Goal: Task Accomplishment & Management: Manage account settings

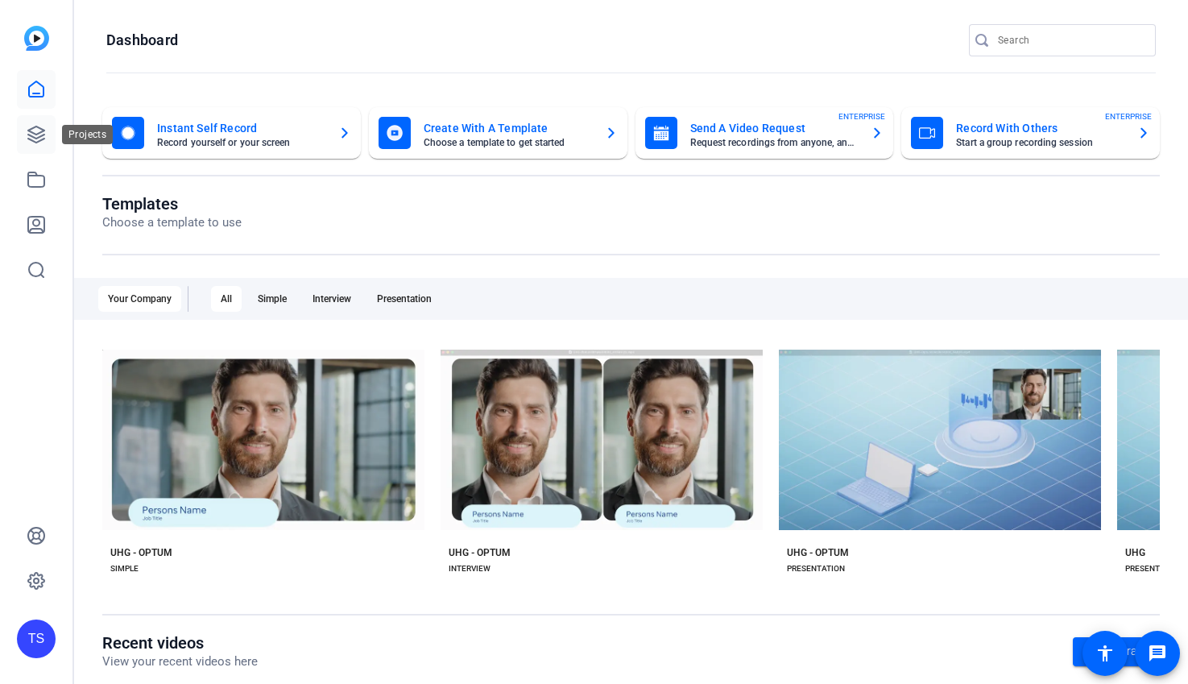
click at [39, 143] on icon at bounding box center [36, 134] width 19 height 19
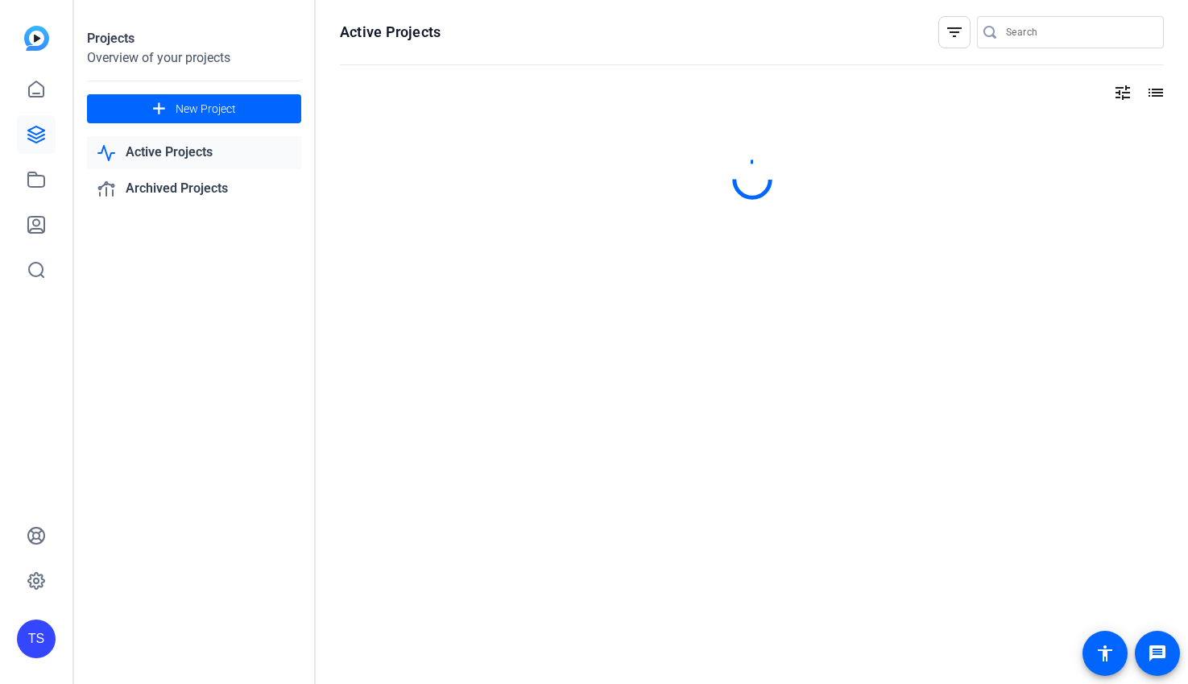
click at [197, 151] on link "Active Projects" at bounding box center [194, 152] width 214 height 33
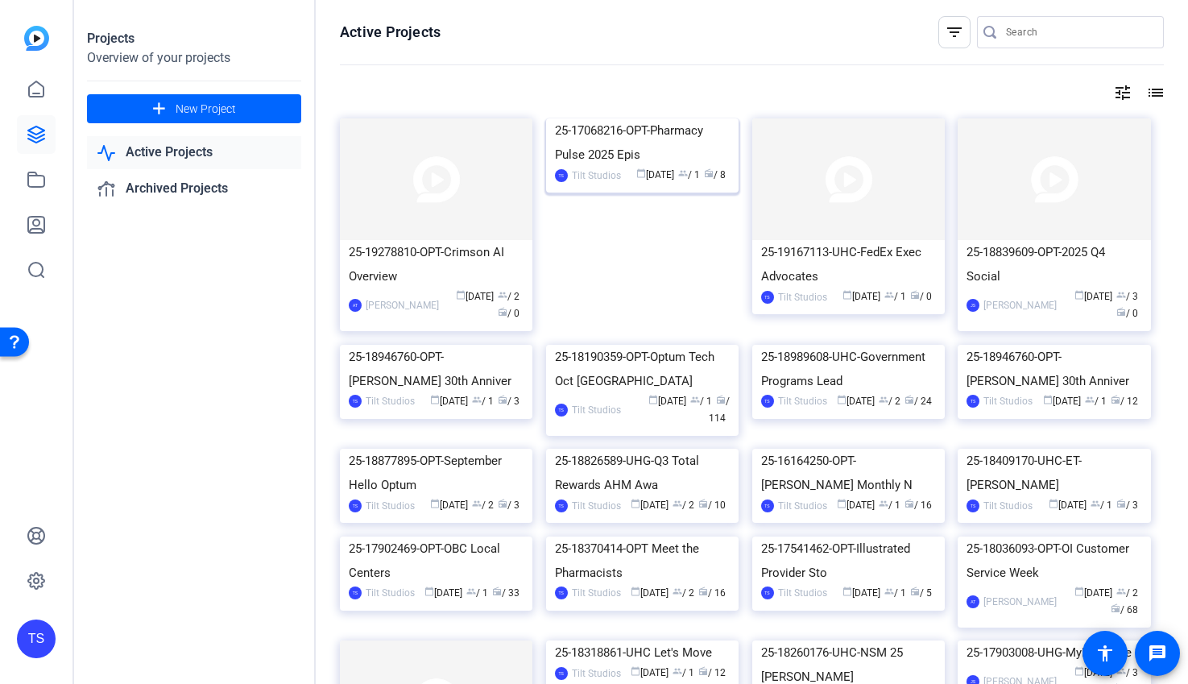
click at [654, 118] on img at bounding box center [642, 118] width 193 height 0
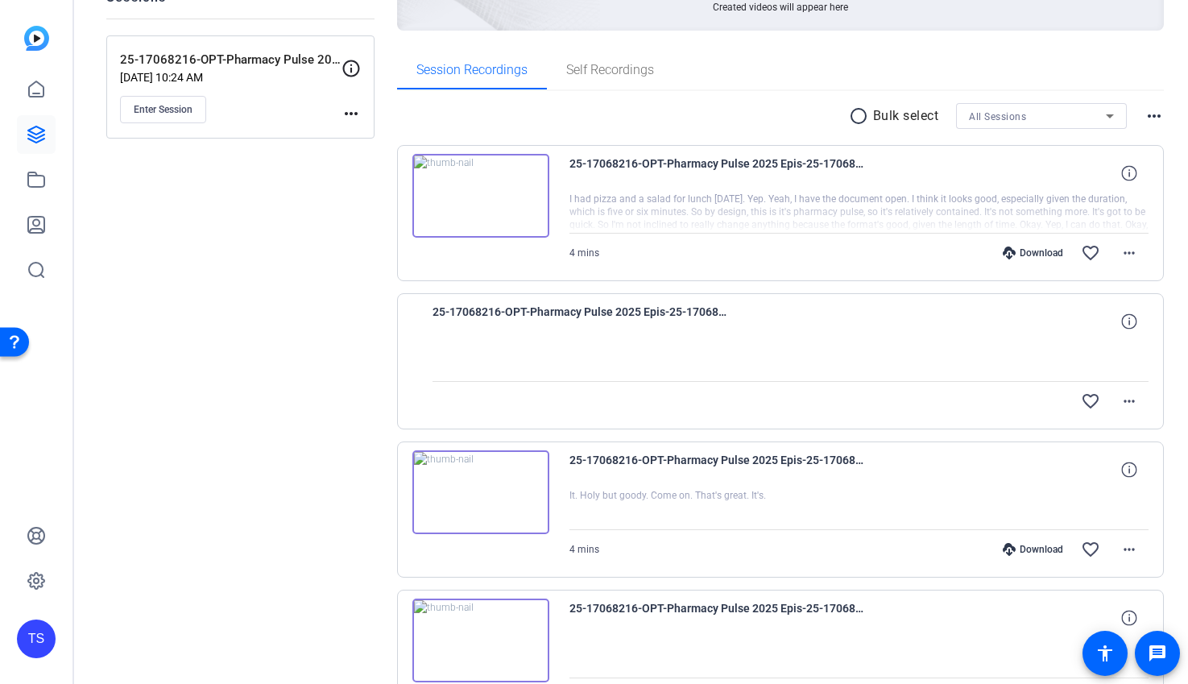
scroll to position [239, 0]
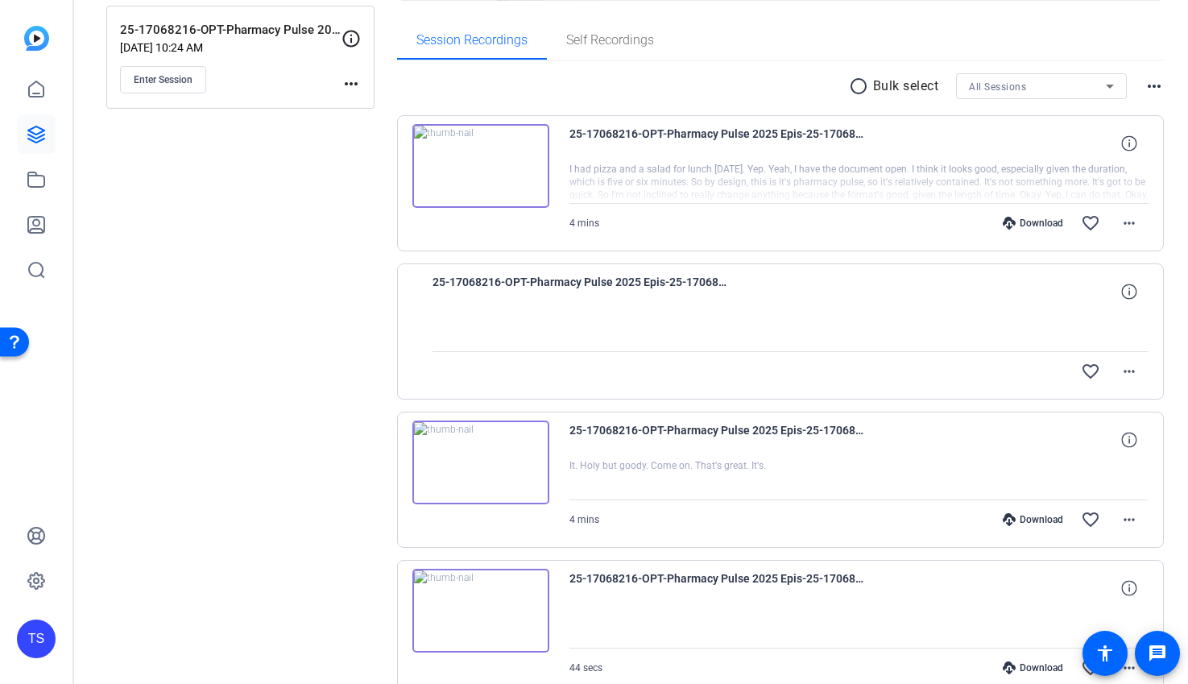
click at [541, 174] on img at bounding box center [481, 166] width 137 height 84
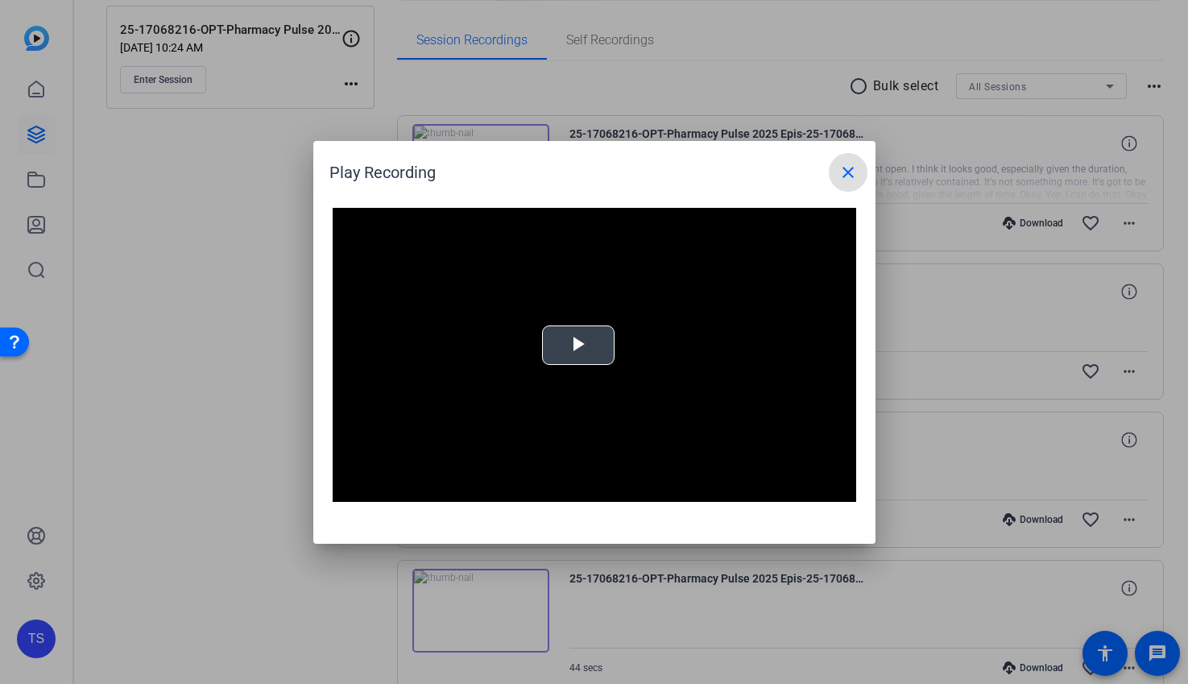
click at [582, 346] on div "Video Player is loading. Play Video Play Mute Current Time 0:00 / Duration -:- …" at bounding box center [595, 355] width 524 height 295
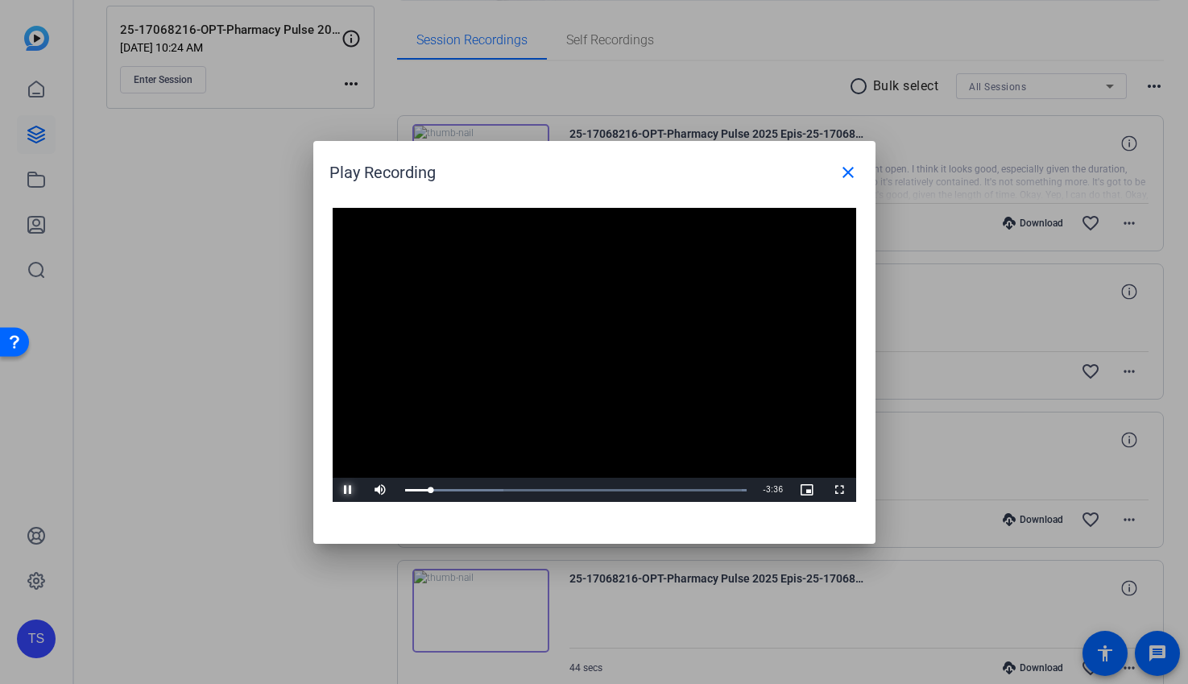
click at [342, 490] on span "Video Player" at bounding box center [349, 490] width 32 height 0
click at [841, 177] on mat-icon "close" at bounding box center [848, 172] width 19 height 19
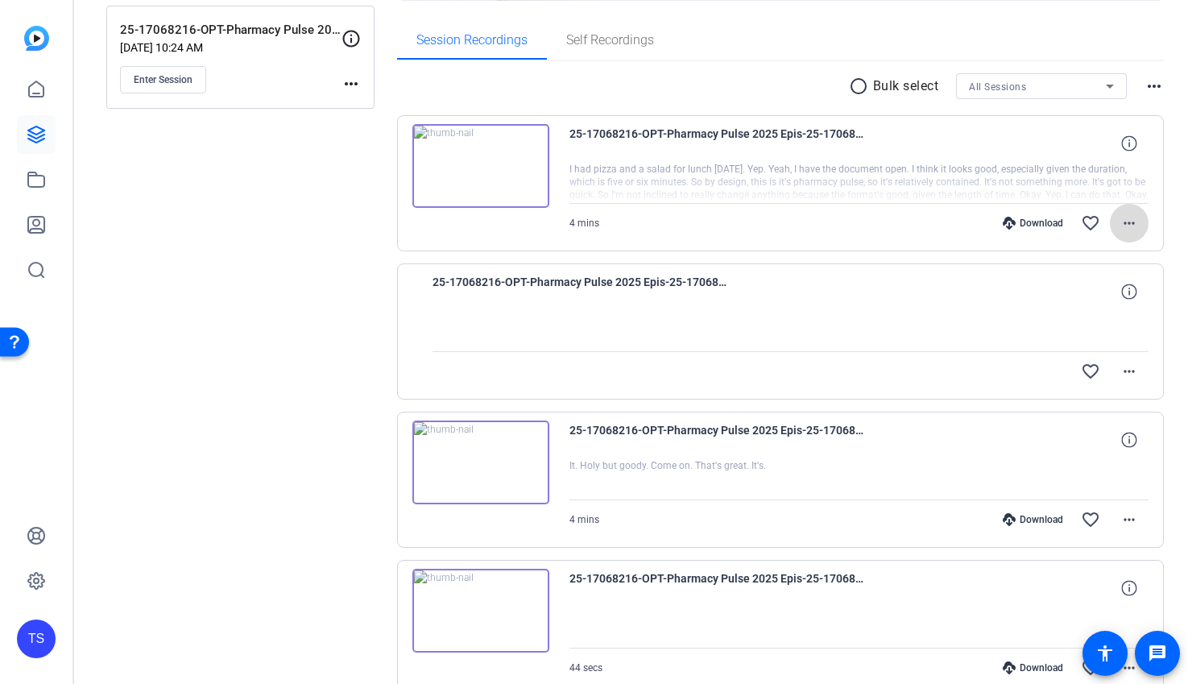
click at [1132, 227] on mat-icon "more_horiz" at bounding box center [1129, 223] width 19 height 19
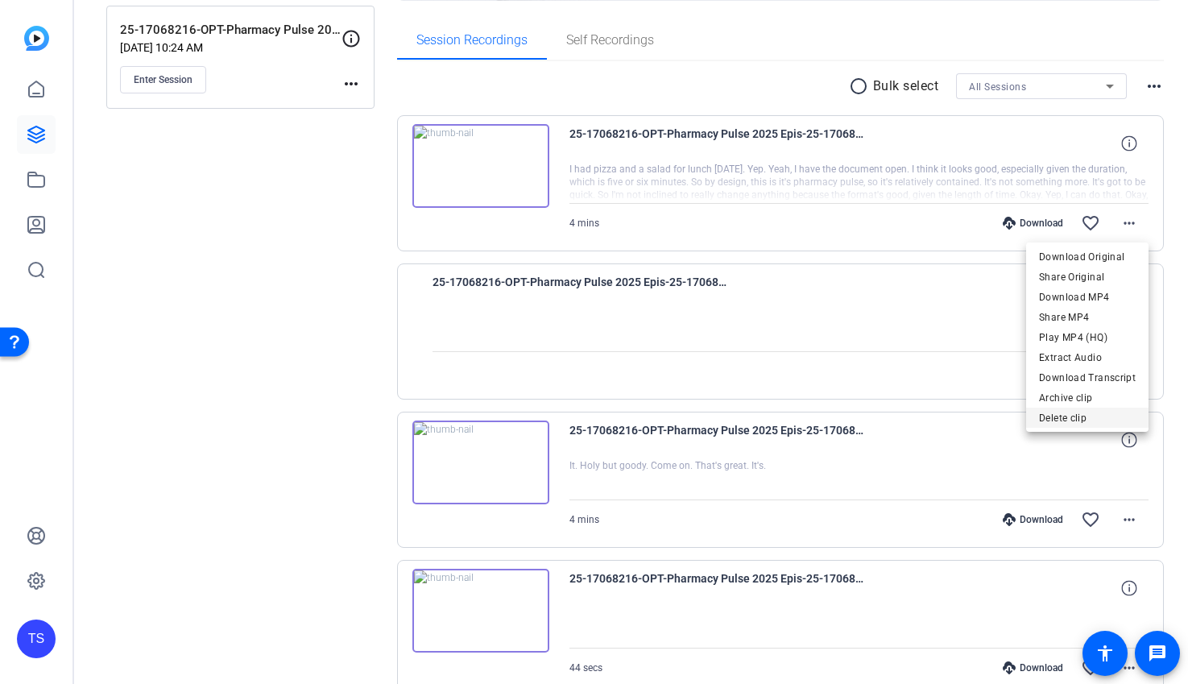
click at [1078, 414] on span "Delete clip" at bounding box center [1087, 417] width 97 height 19
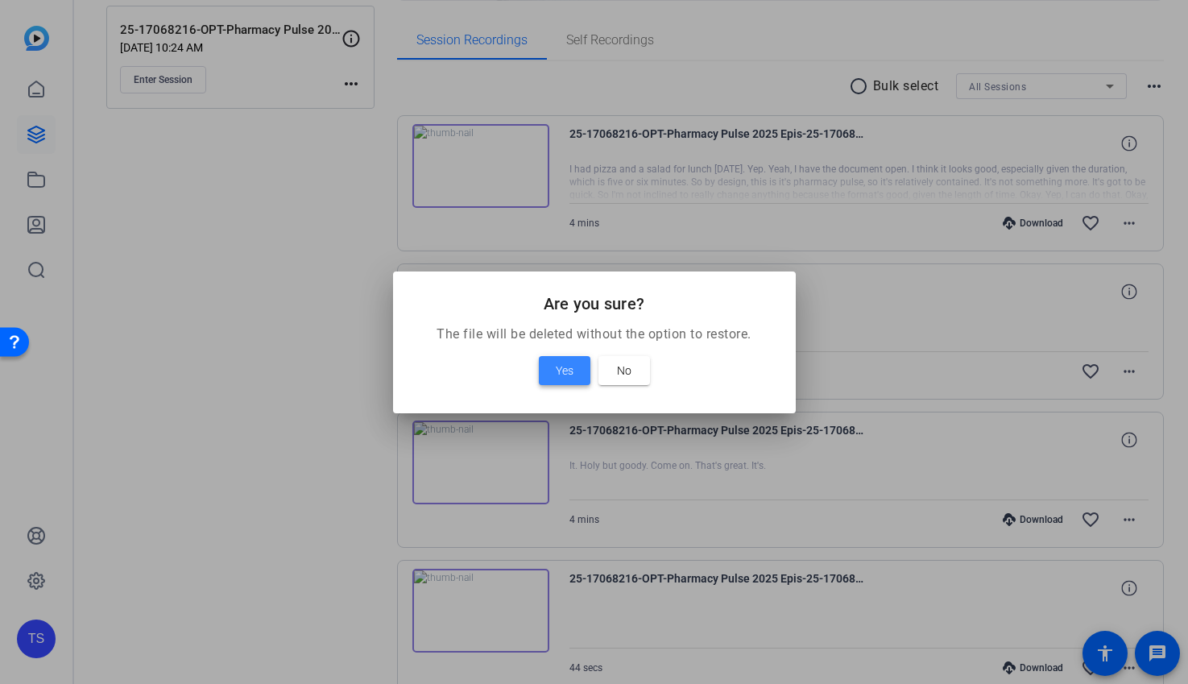
click at [553, 372] on span at bounding box center [565, 370] width 52 height 39
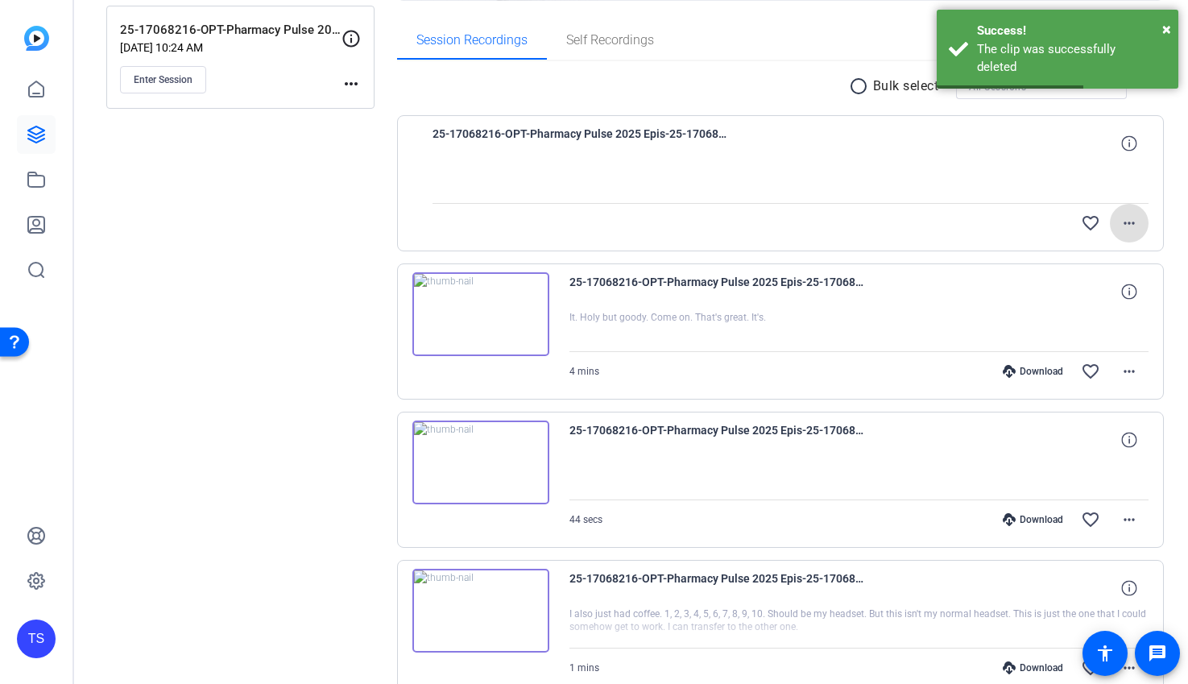
click at [1137, 221] on mat-icon "more_horiz" at bounding box center [1129, 223] width 19 height 19
click at [1080, 276] on span "Delete clip" at bounding box center [1104, 276] width 64 height 19
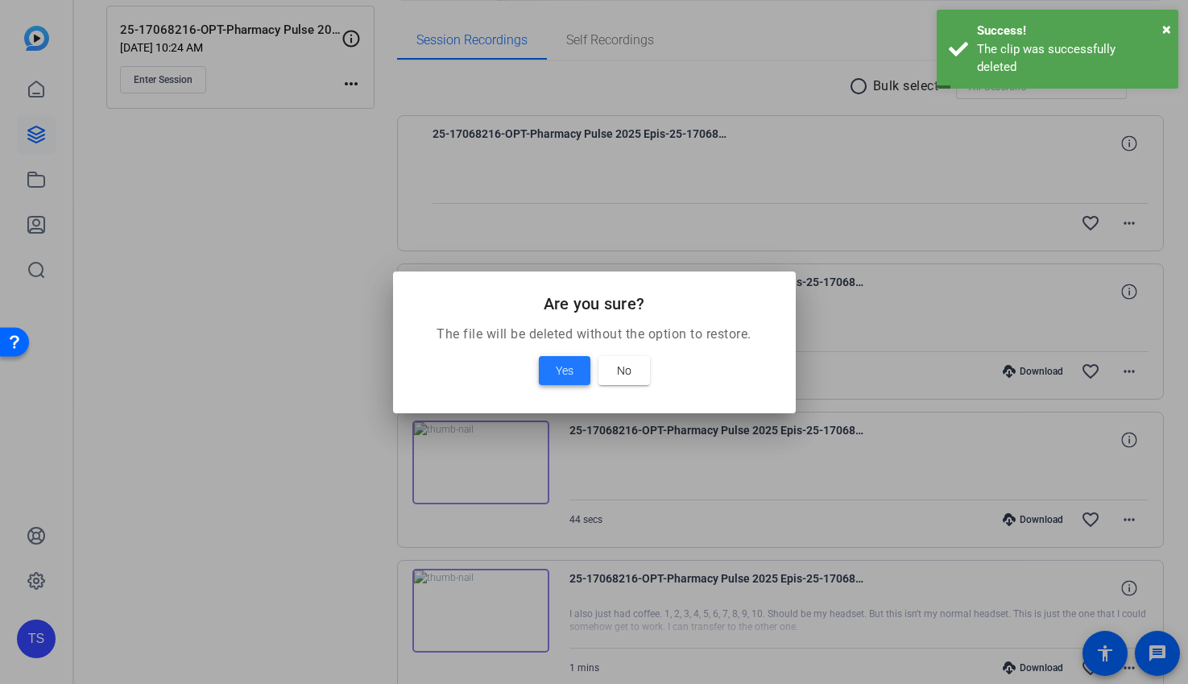
click at [566, 375] on span "Yes" at bounding box center [565, 370] width 18 height 19
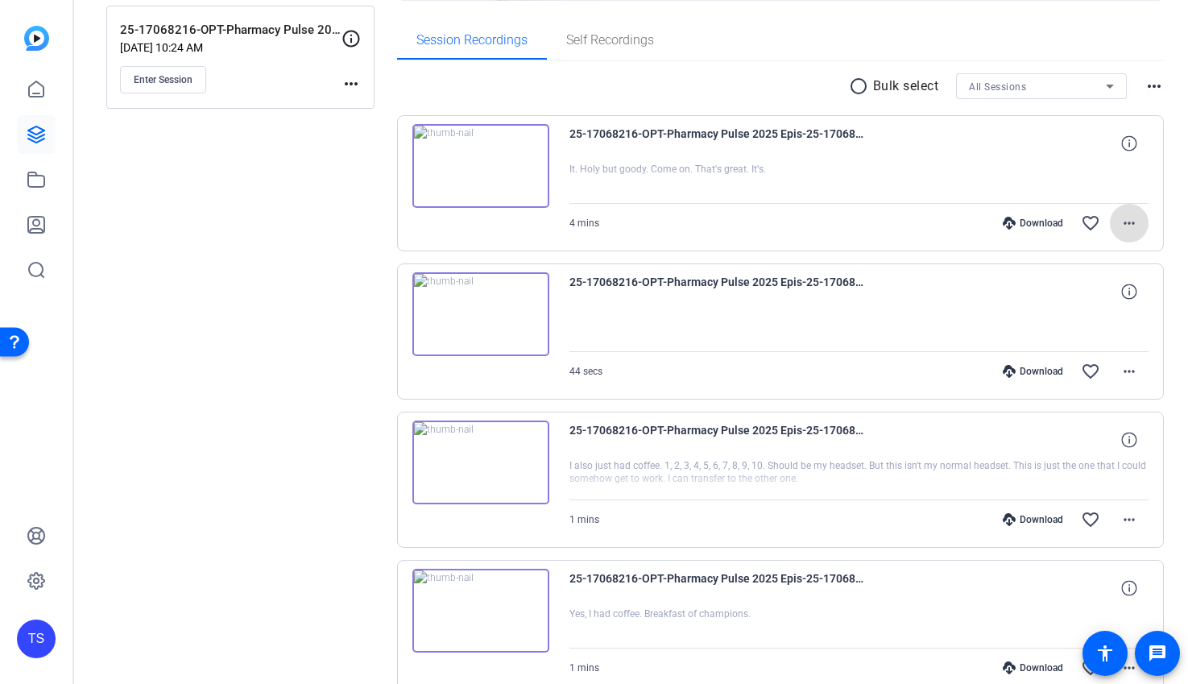
click at [1126, 223] on mat-icon "more_horiz" at bounding box center [1129, 223] width 19 height 19
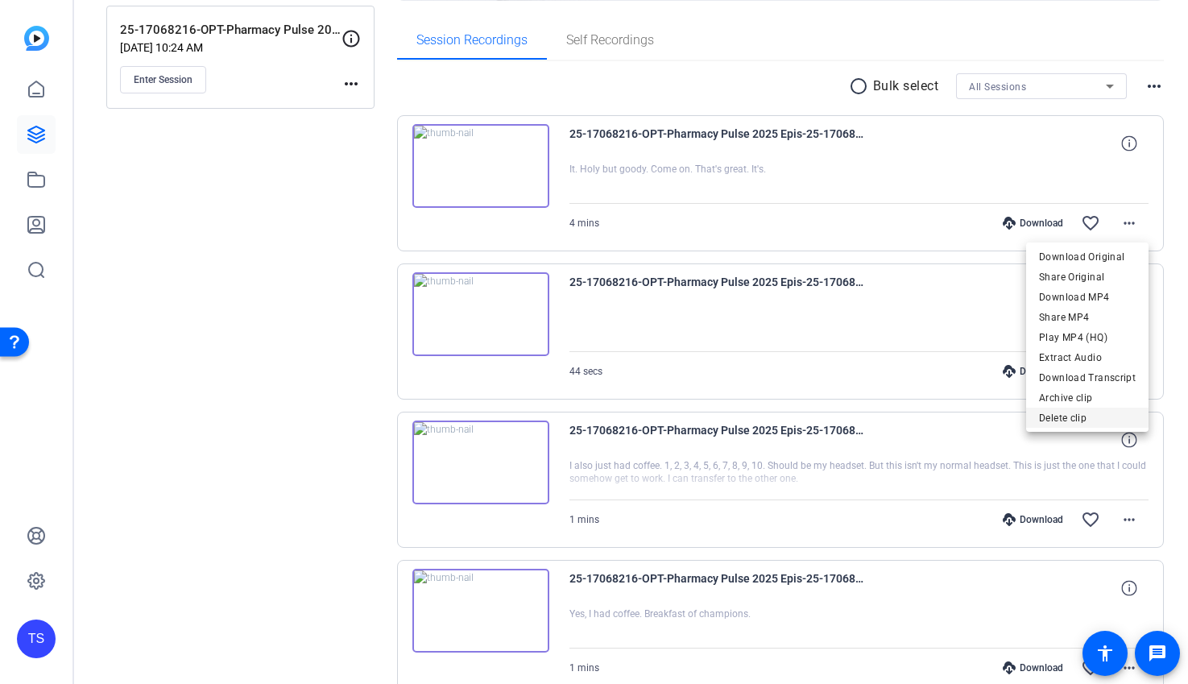
click at [1066, 415] on span "Delete clip" at bounding box center [1087, 417] width 97 height 19
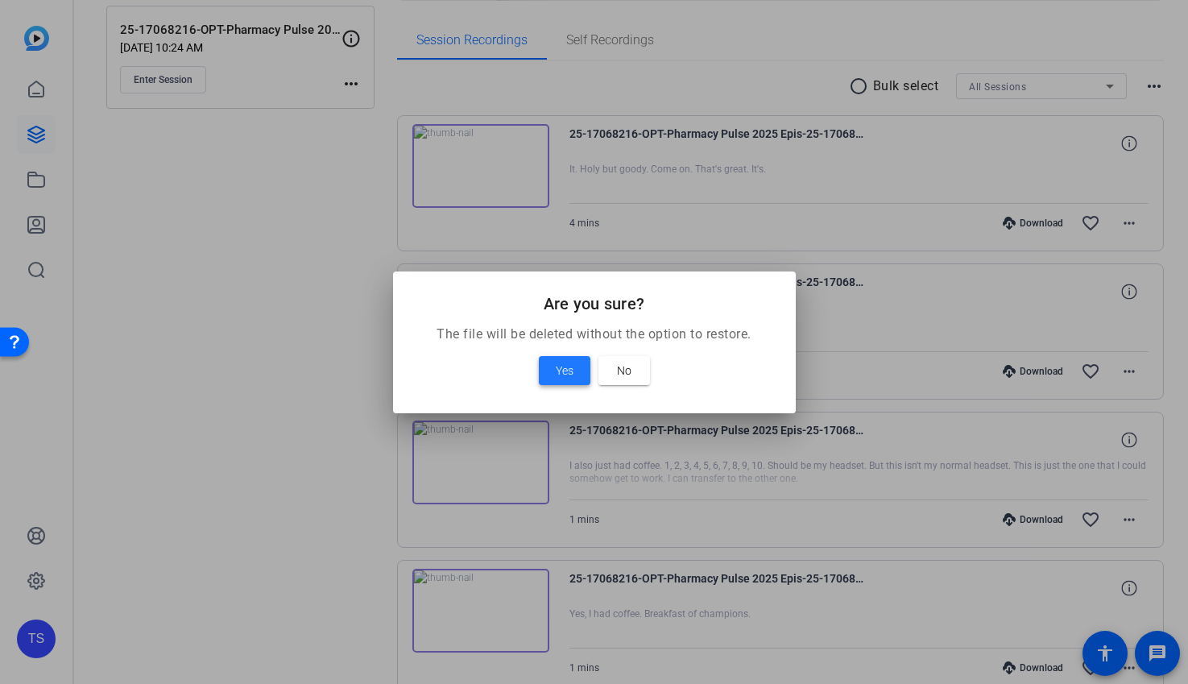
click at [562, 369] on span "Yes" at bounding box center [565, 370] width 18 height 19
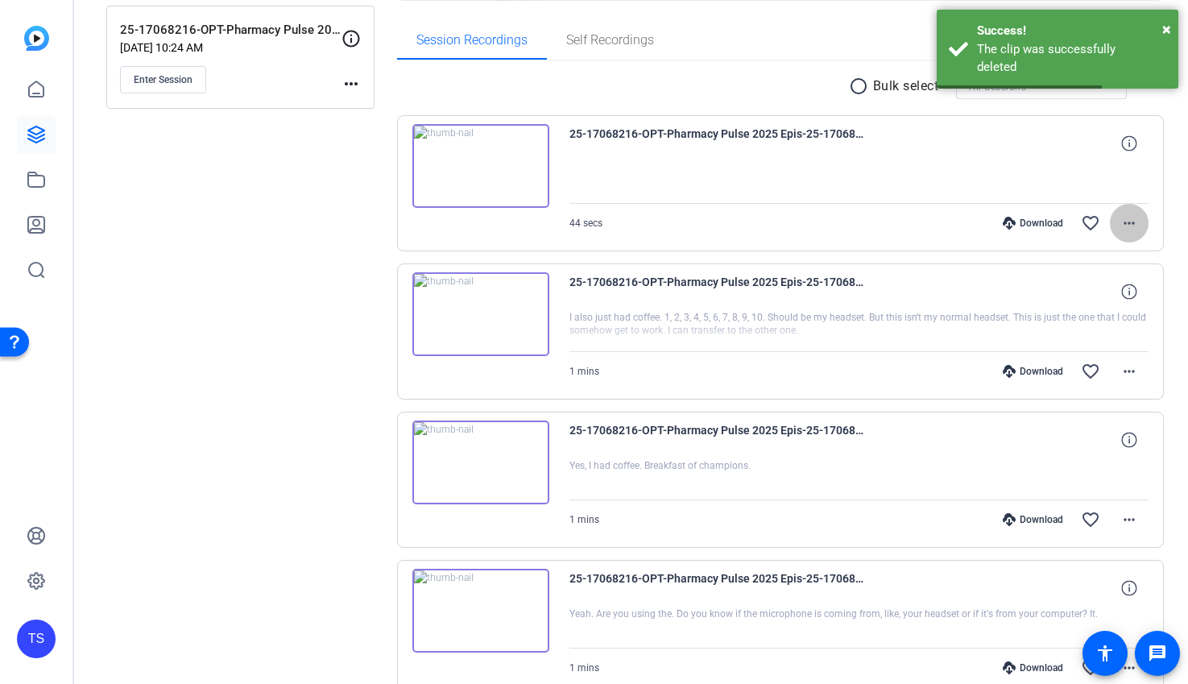
click at [1121, 222] on mat-icon "more_horiz" at bounding box center [1129, 223] width 19 height 19
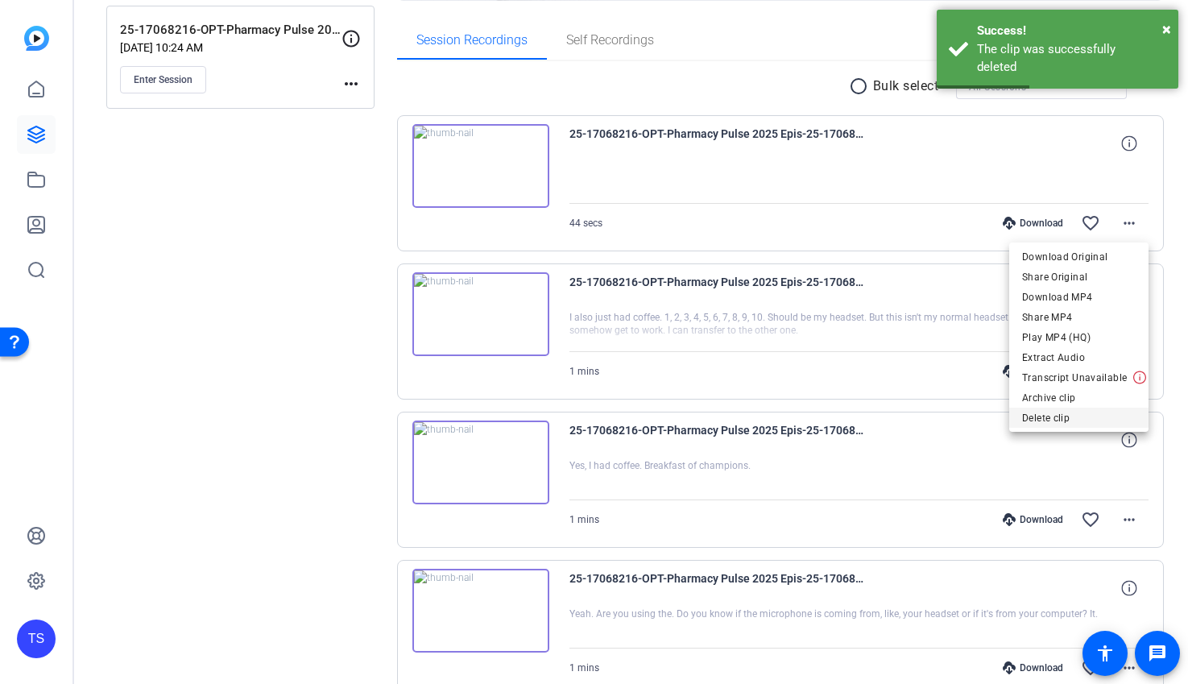
click at [1055, 411] on span "Delete clip" at bounding box center [1079, 417] width 114 height 19
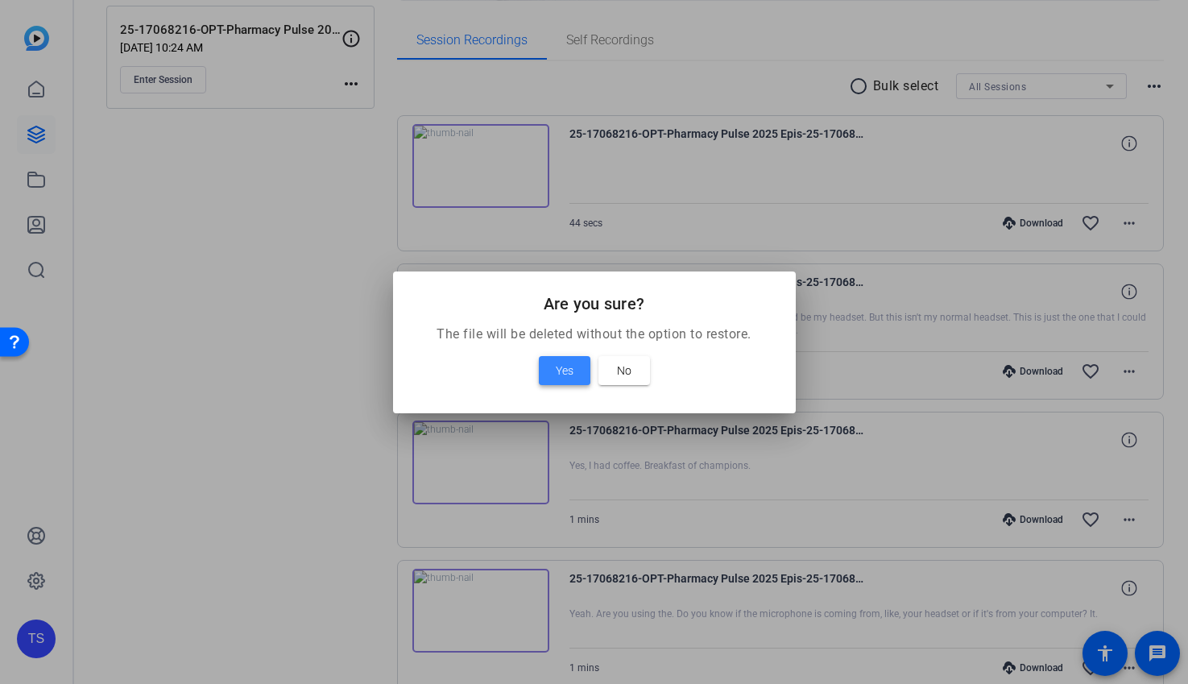
click at [558, 374] on span "Yes" at bounding box center [565, 370] width 18 height 19
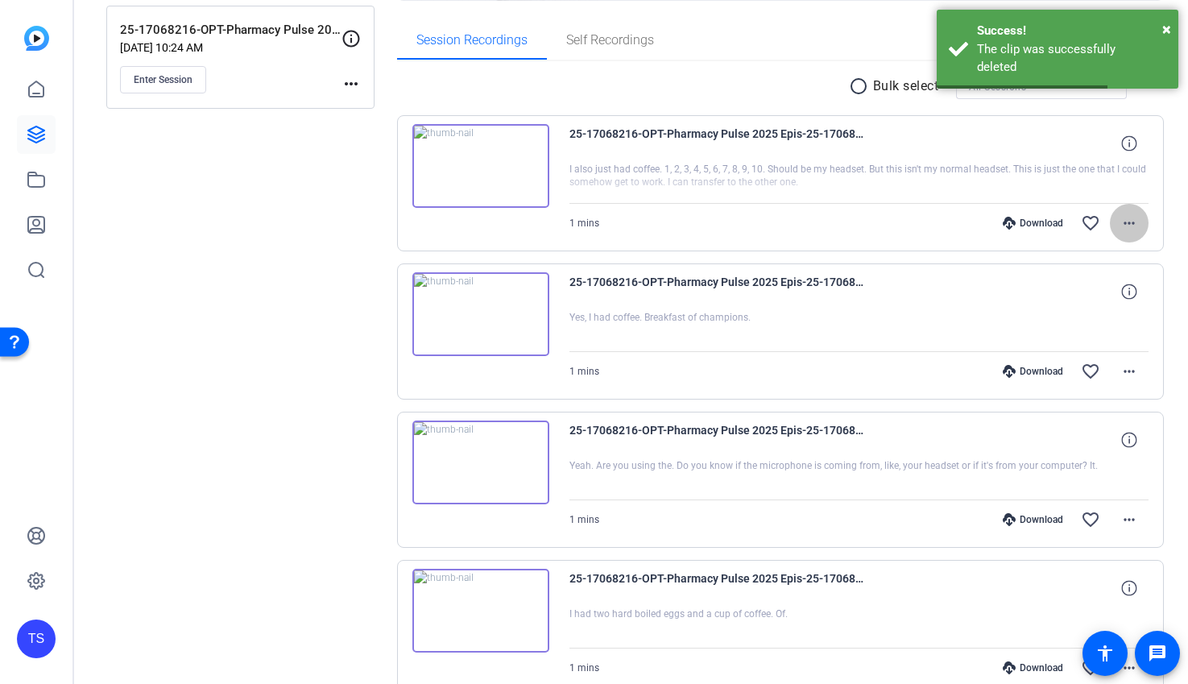
click at [1127, 221] on mat-icon "more_horiz" at bounding box center [1129, 223] width 19 height 19
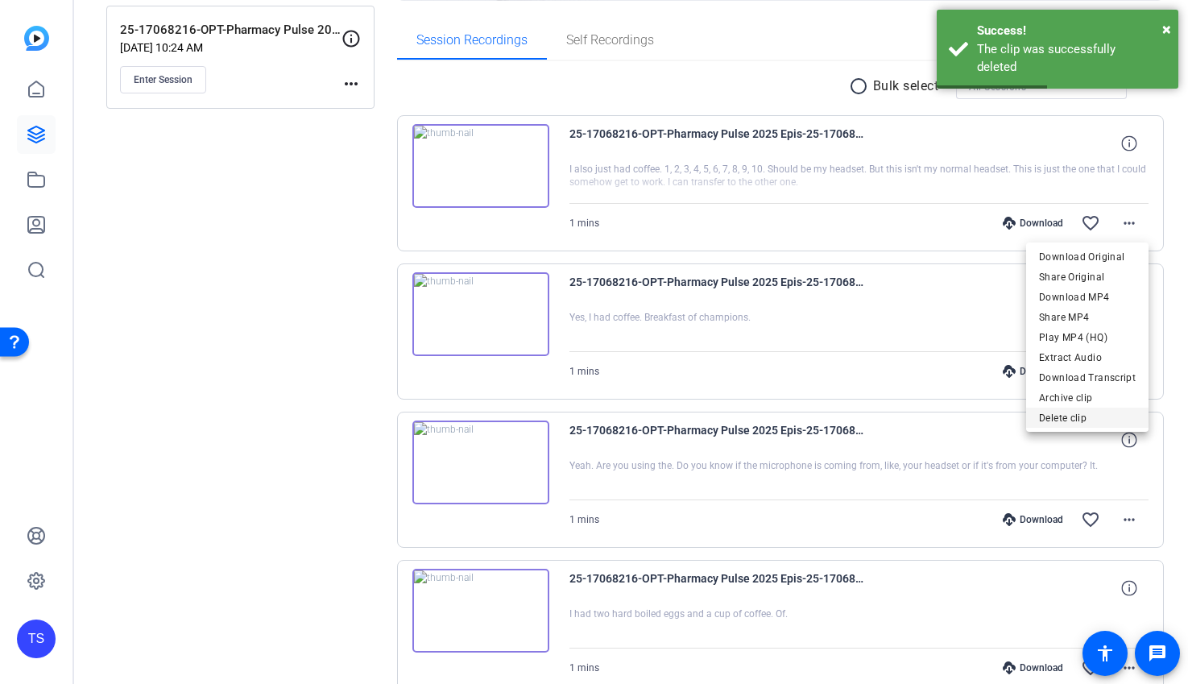
click at [1075, 414] on span "Delete clip" at bounding box center [1087, 417] width 97 height 19
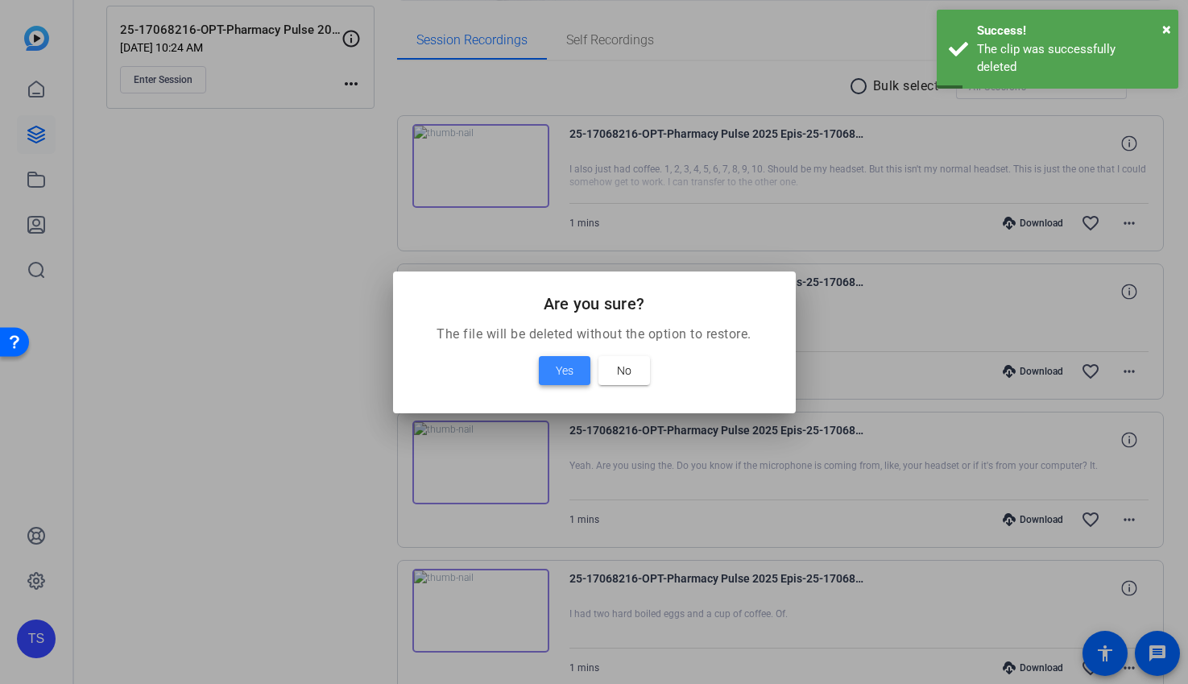
click at [564, 373] on span "Yes" at bounding box center [565, 370] width 18 height 19
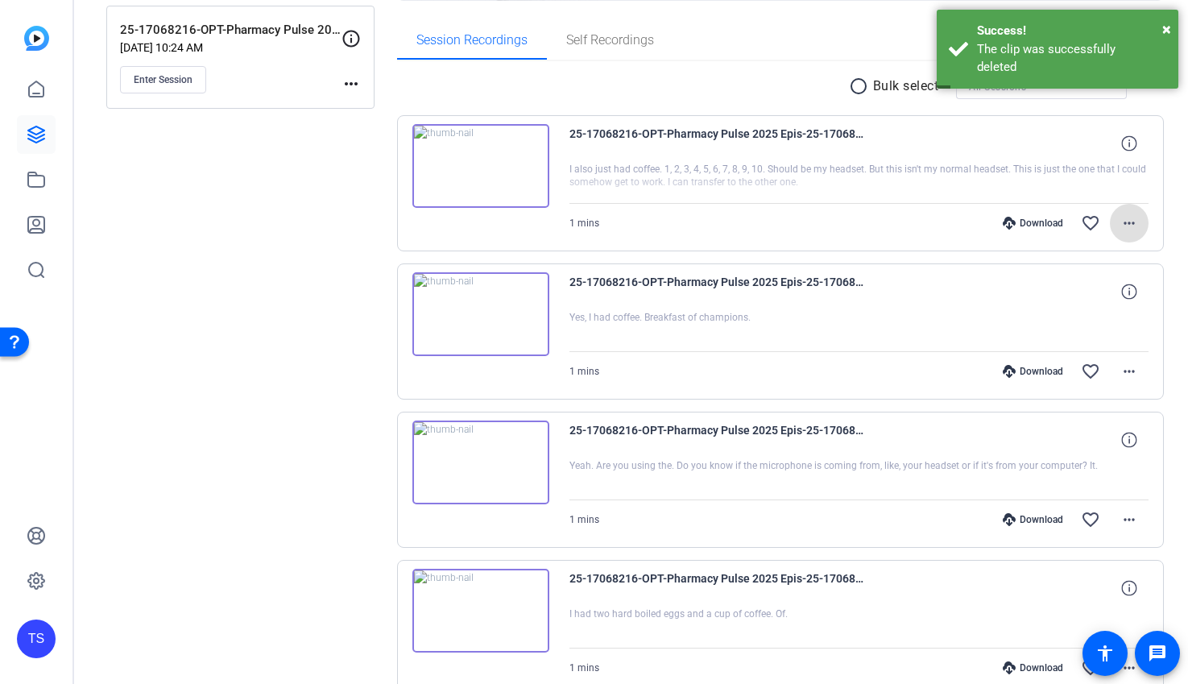
scroll to position [175, 0]
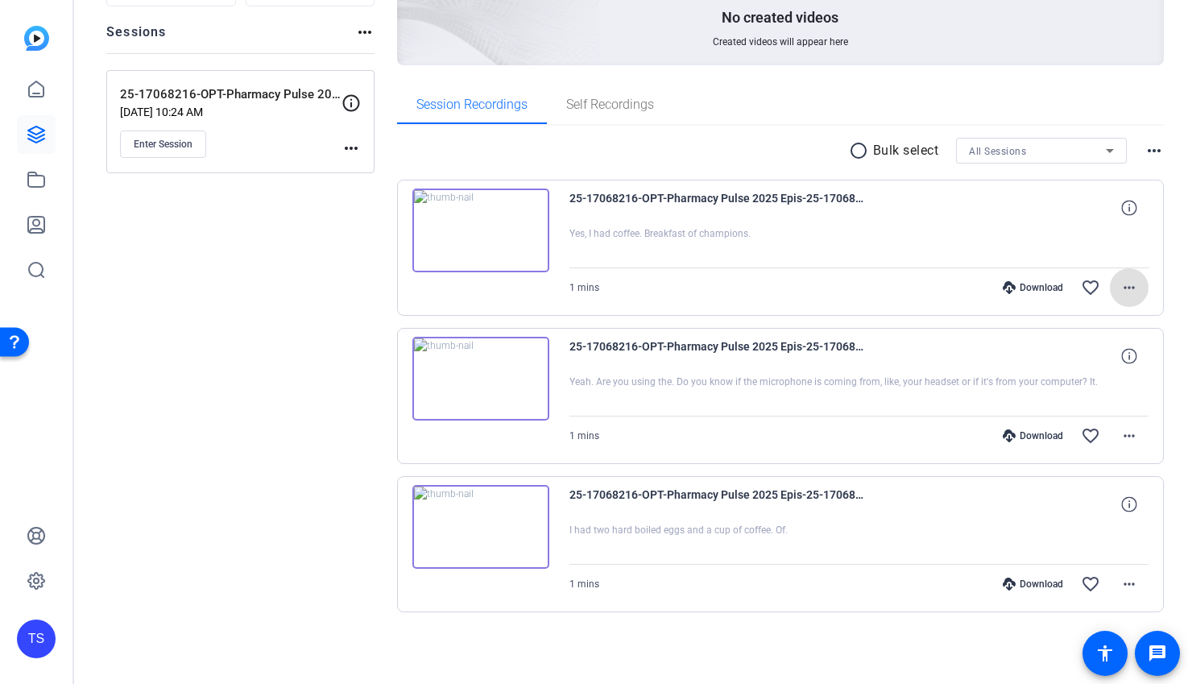
click at [1121, 289] on mat-icon "more_horiz" at bounding box center [1129, 287] width 19 height 19
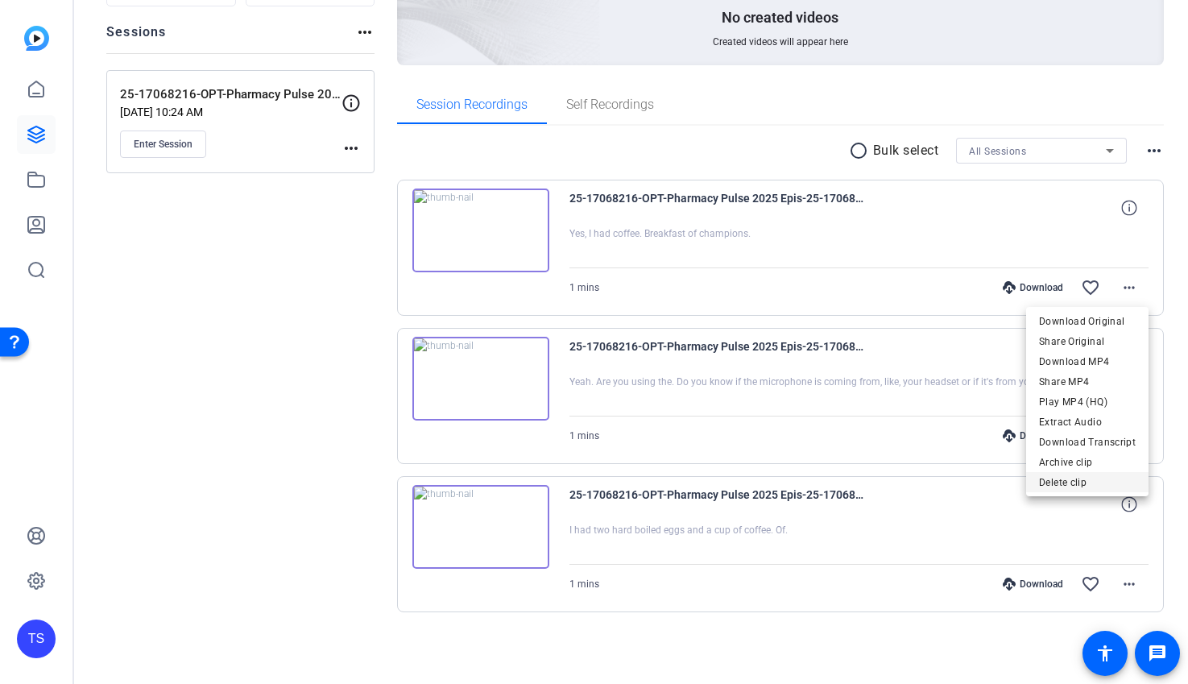
click at [1056, 479] on span "Delete clip" at bounding box center [1087, 482] width 97 height 19
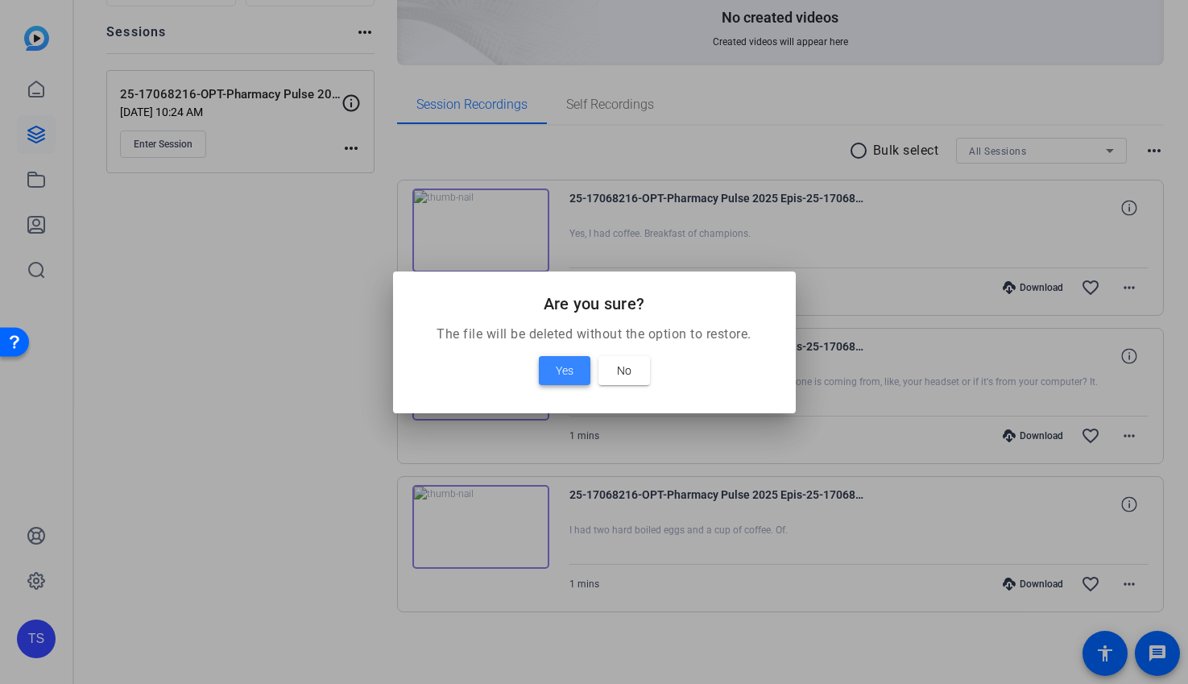
click at [577, 370] on span at bounding box center [565, 370] width 52 height 39
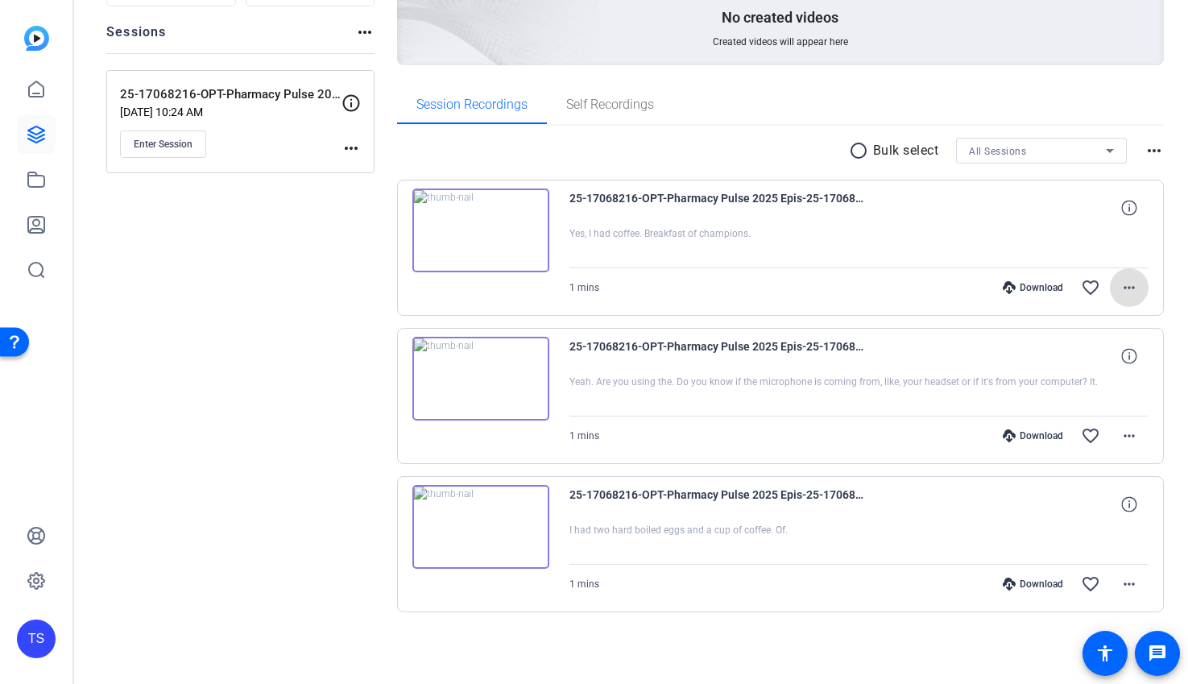
scroll to position [27, 0]
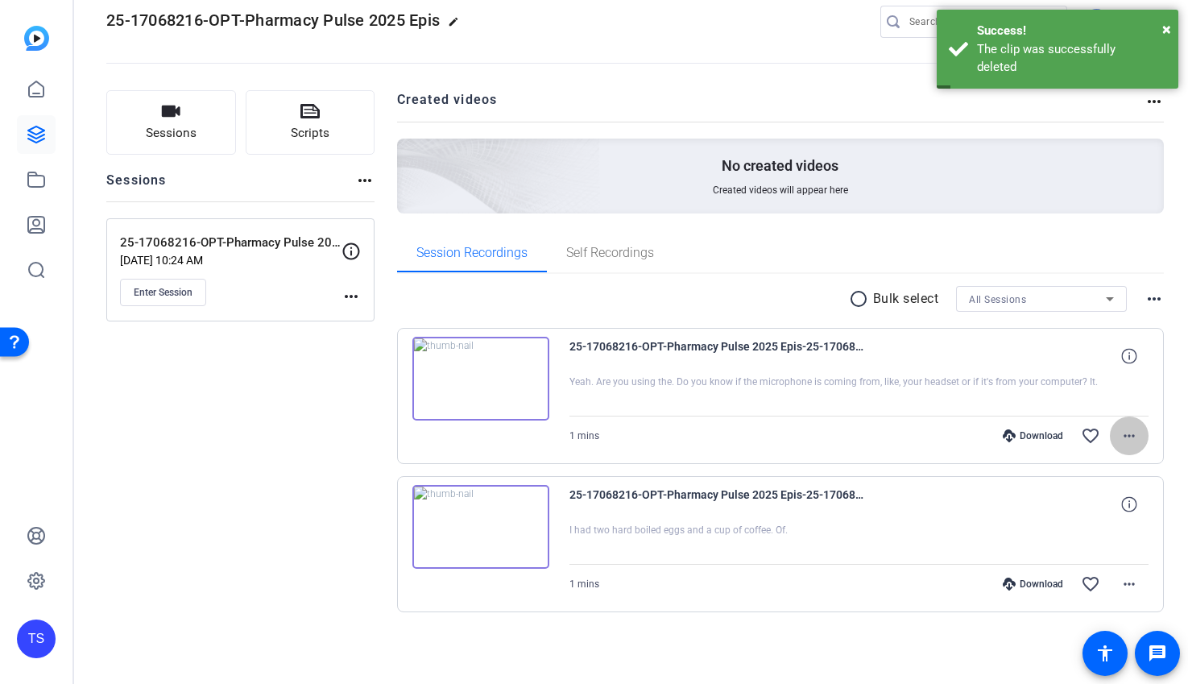
click at [1130, 432] on mat-icon "more_horiz" at bounding box center [1129, 435] width 19 height 19
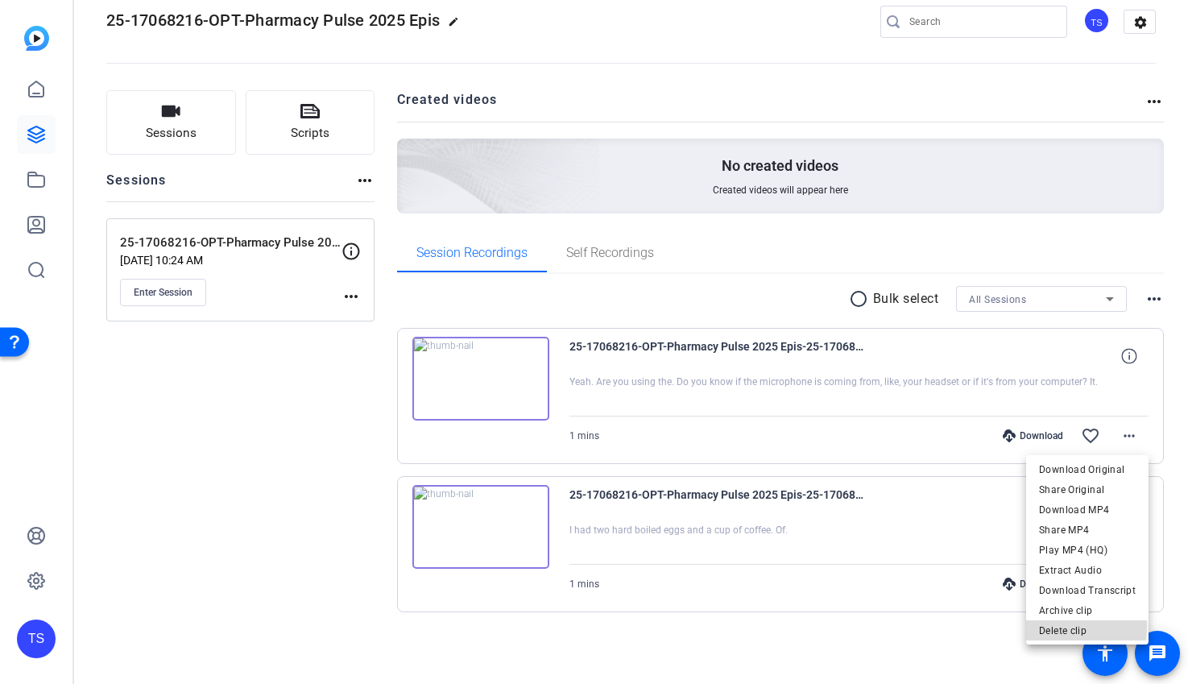
click at [1062, 627] on span "Delete clip" at bounding box center [1087, 630] width 97 height 19
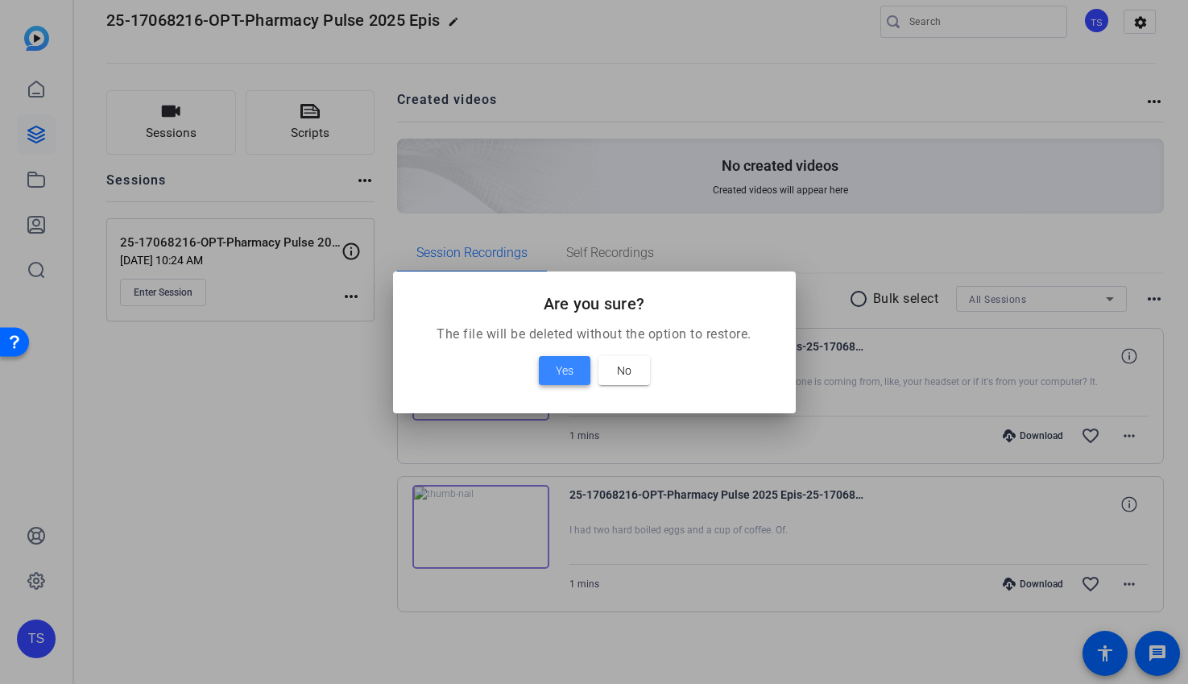
click at [582, 368] on span at bounding box center [565, 370] width 52 height 39
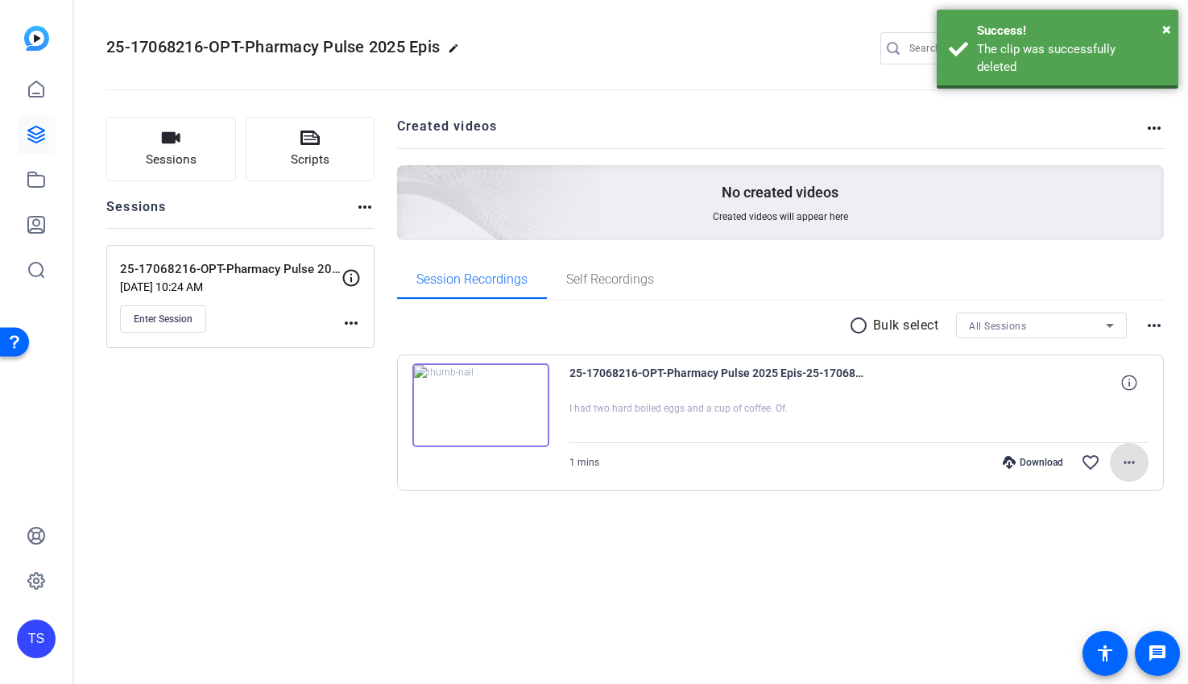
scroll to position [0, 0]
click at [1130, 463] on mat-icon "more_horiz" at bounding box center [1129, 462] width 19 height 19
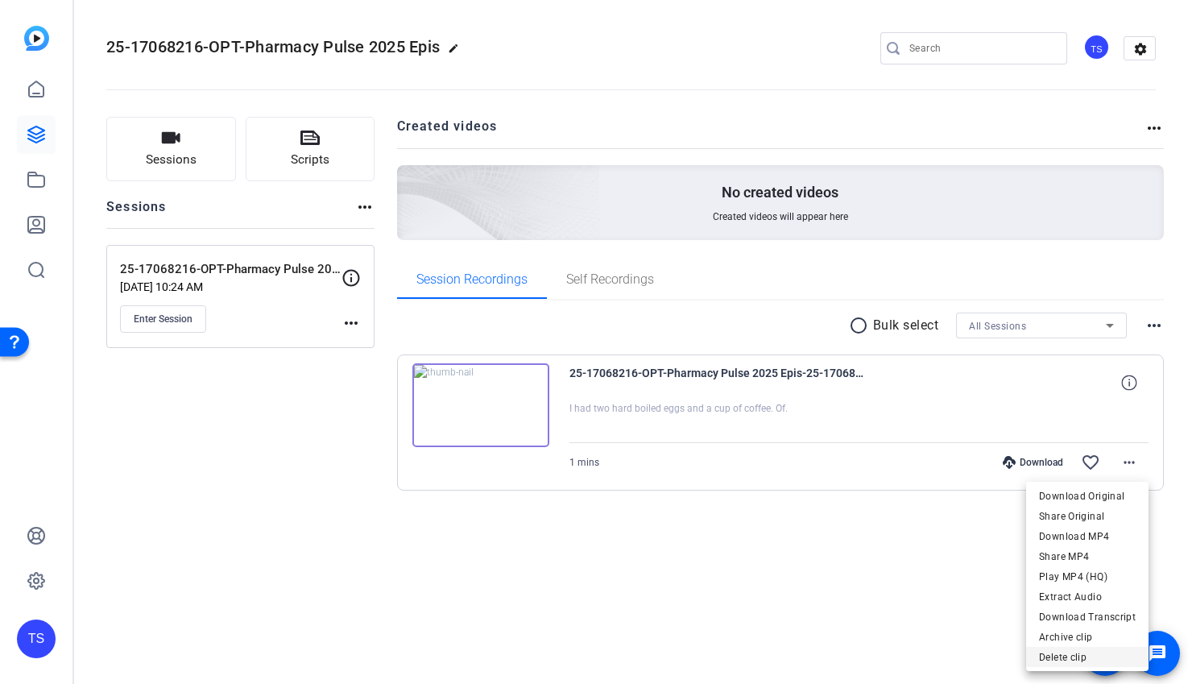
click at [1080, 657] on span "Delete clip" at bounding box center [1087, 657] width 97 height 19
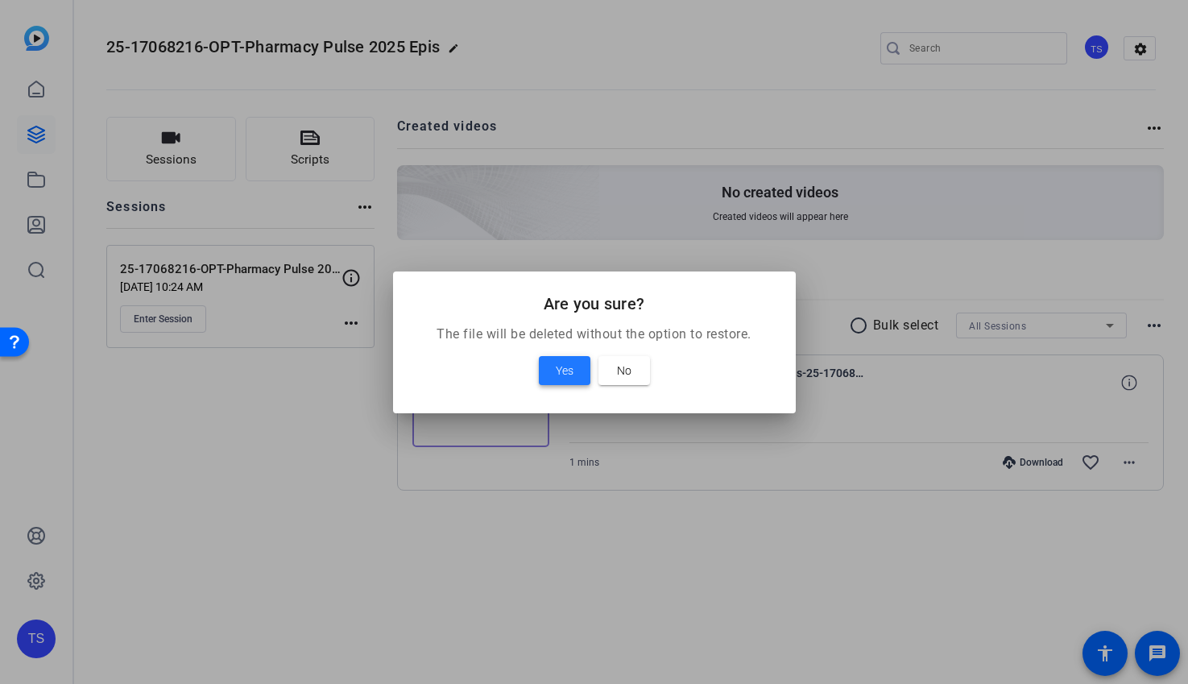
click at [558, 371] on span "Yes" at bounding box center [565, 370] width 18 height 19
